Goal: Information Seeking & Learning: Learn about a topic

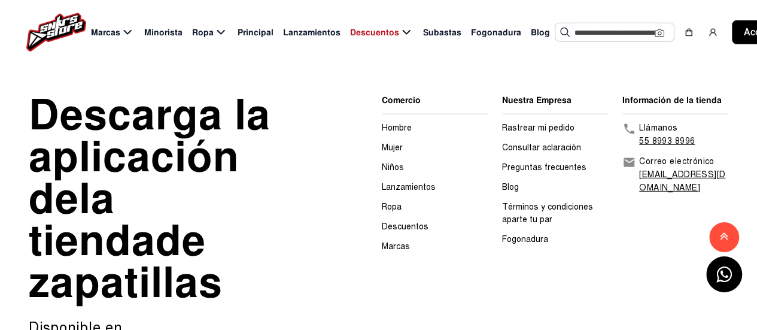
scroll to position [1649, 0]
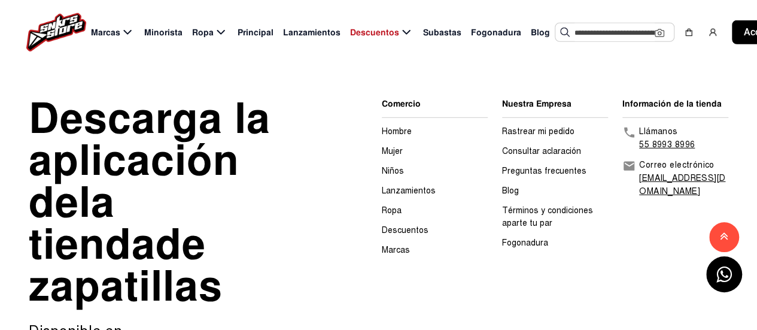
click at [407, 126] on font "Hombre" at bounding box center [397, 131] width 30 height 10
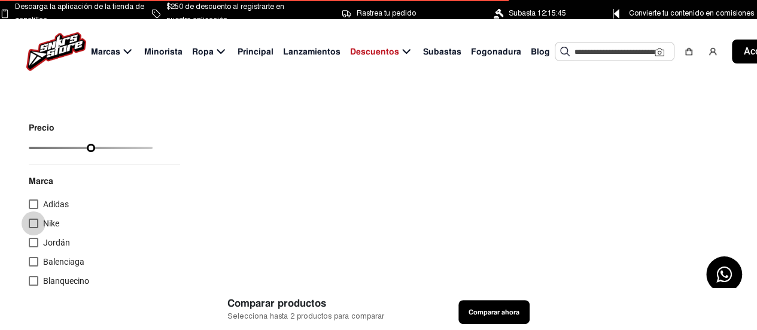
click at [33, 220] on div at bounding box center [34, 224] width 10 height 10
click at [32, 238] on div at bounding box center [34, 243] width 10 height 10
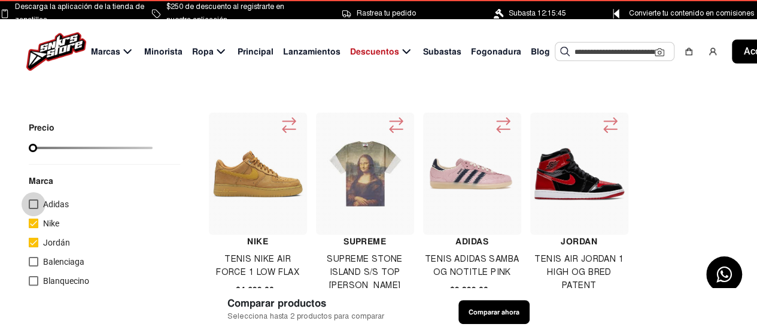
click at [33, 203] on div at bounding box center [34, 204] width 10 height 10
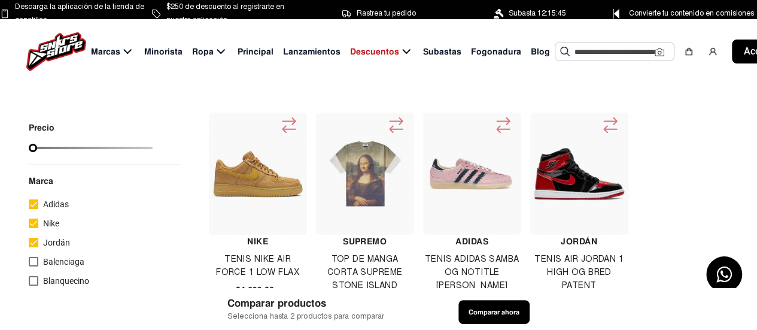
drag, startPoint x: 35, startPoint y: 150, endPoint x: 161, endPoint y: 137, distance: 126.4
type input "******"
click at [153, 147] on input "range" at bounding box center [91, 148] width 124 height 2
click at [33, 227] on div at bounding box center [34, 224] width 10 height 10
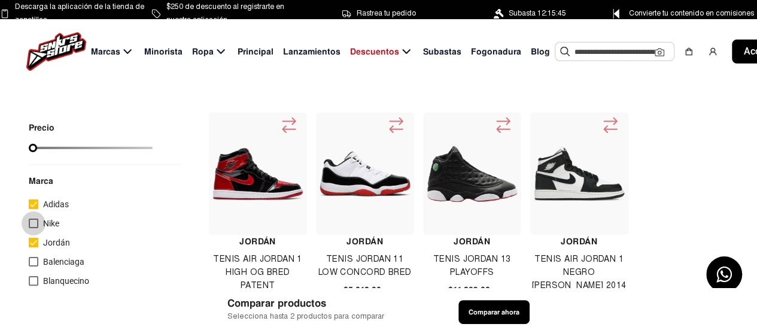
click at [33, 225] on div at bounding box center [34, 224] width 10 height 10
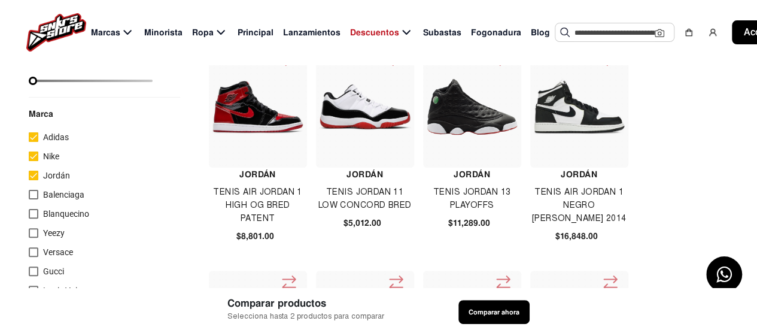
scroll to position [68, 0]
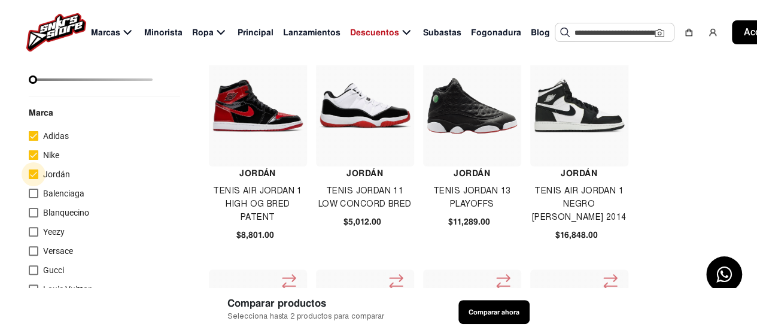
click at [32, 167] on label "Jordán" at bounding box center [49, 174] width 41 height 14
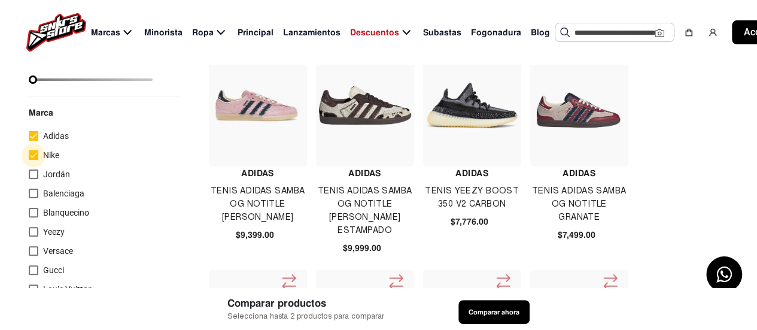
click at [30, 153] on div at bounding box center [34, 155] width 10 height 10
click at [30, 138] on div at bounding box center [34, 136] width 10 height 10
click at [35, 174] on div at bounding box center [34, 174] width 10 height 10
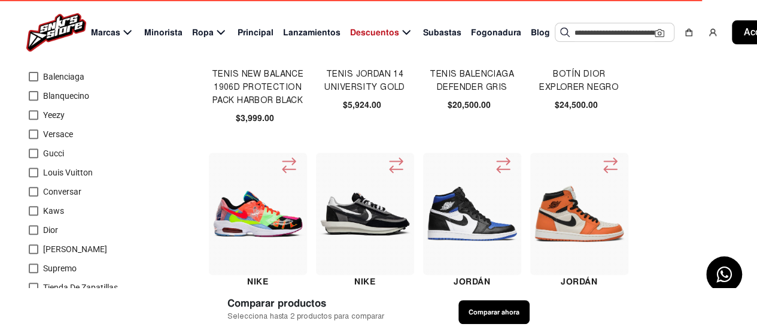
scroll to position [187, 0]
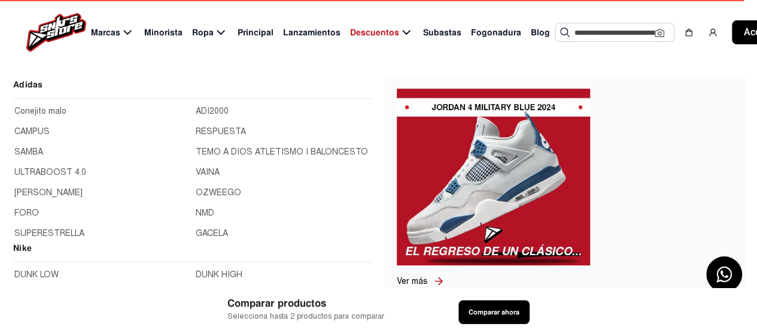
click at [126, 36] on icon at bounding box center [127, 32] width 14 height 15
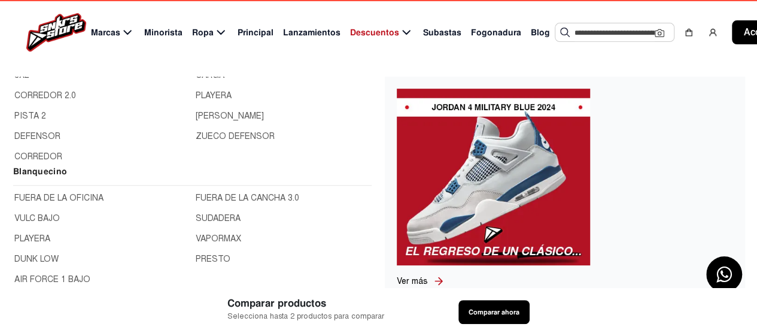
scroll to position [771, 0]
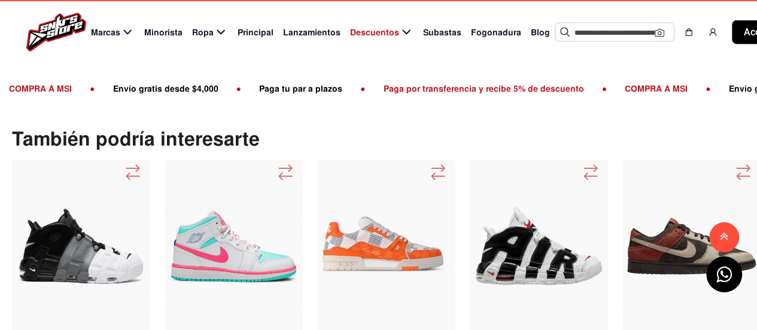
scroll to position [1097, 0]
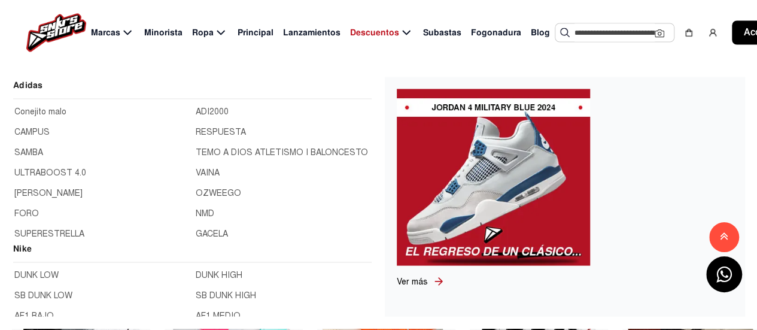
click at [114, 38] on font "Marcas" at bounding box center [105, 32] width 29 height 11
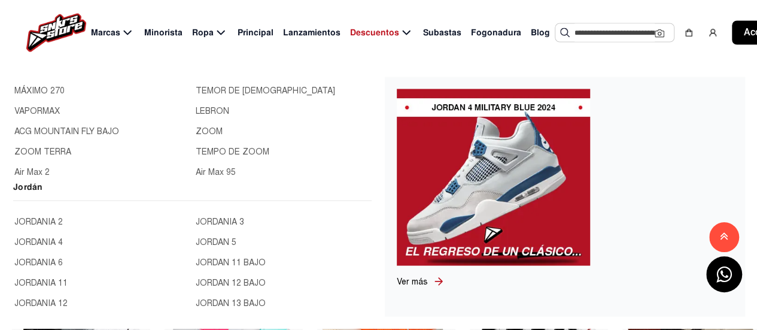
scroll to position [33, 0]
click at [57, 237] on font "JORDANIA 4" at bounding box center [38, 241] width 49 height 10
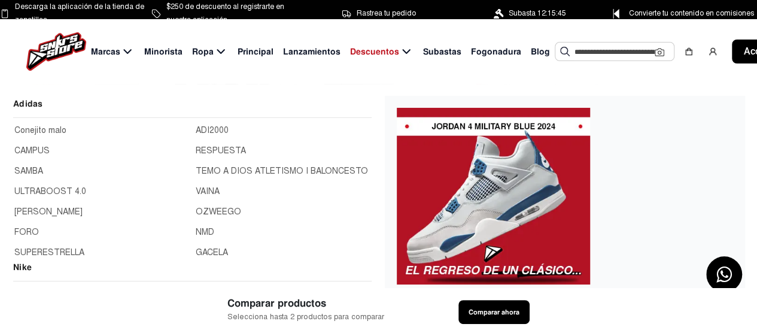
click at [99, 50] on font "Marcas" at bounding box center [105, 51] width 29 height 11
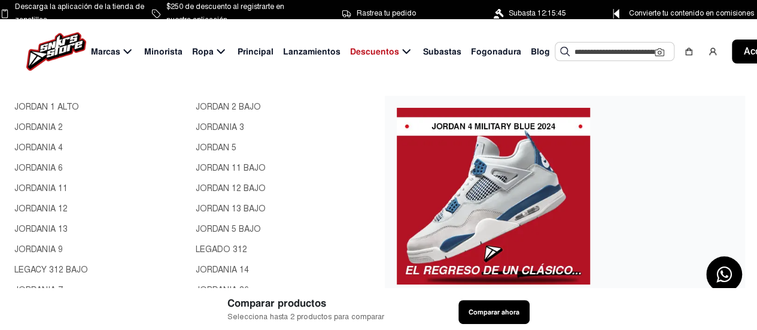
scroll to position [472, 0]
click at [62, 172] on font "JORDANIA 6" at bounding box center [38, 168] width 49 height 10
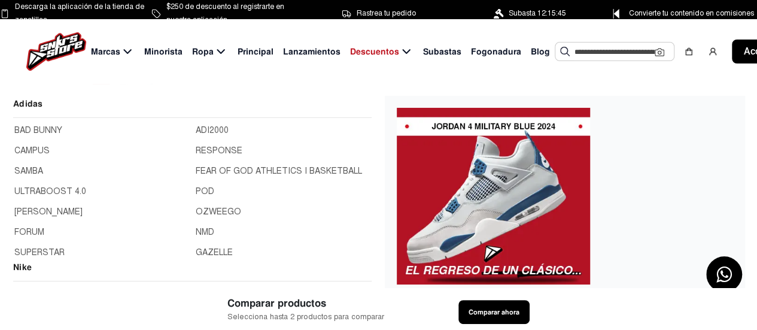
click at [103, 54] on font "Marcas" at bounding box center [105, 51] width 29 height 11
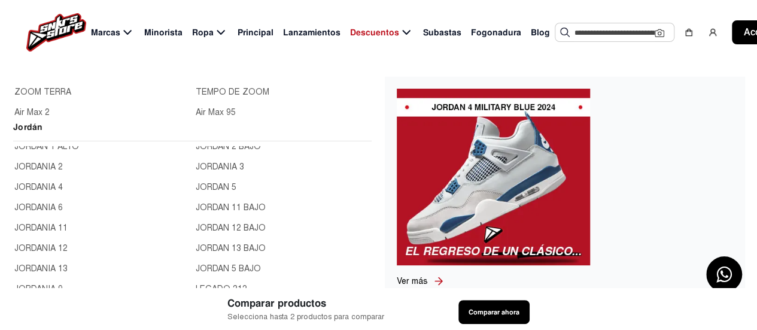
scroll to position [28, 0]
click at [222, 187] on font "JORDAN 5" at bounding box center [216, 186] width 41 height 10
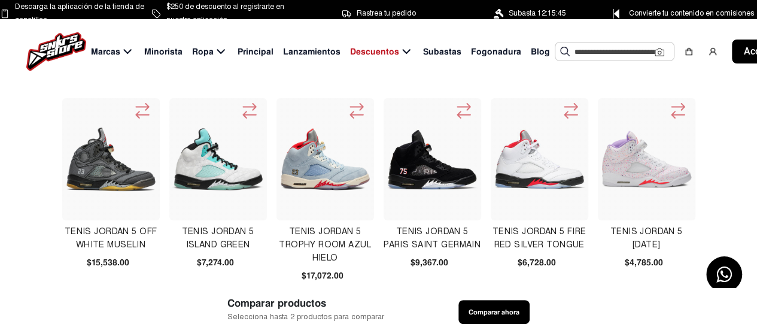
scroll to position [28, 0]
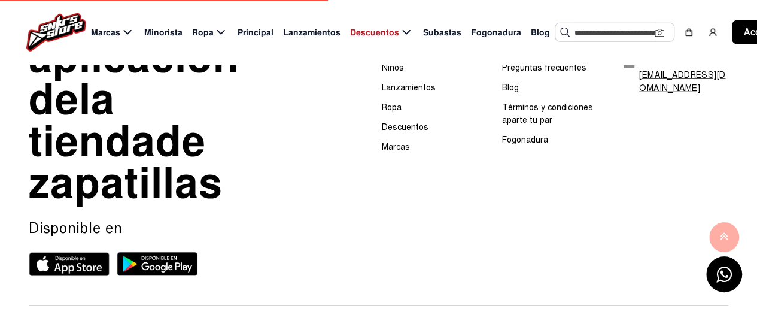
scroll to position [1018, 0]
